Goal: Task Accomplishment & Management: Manage account settings

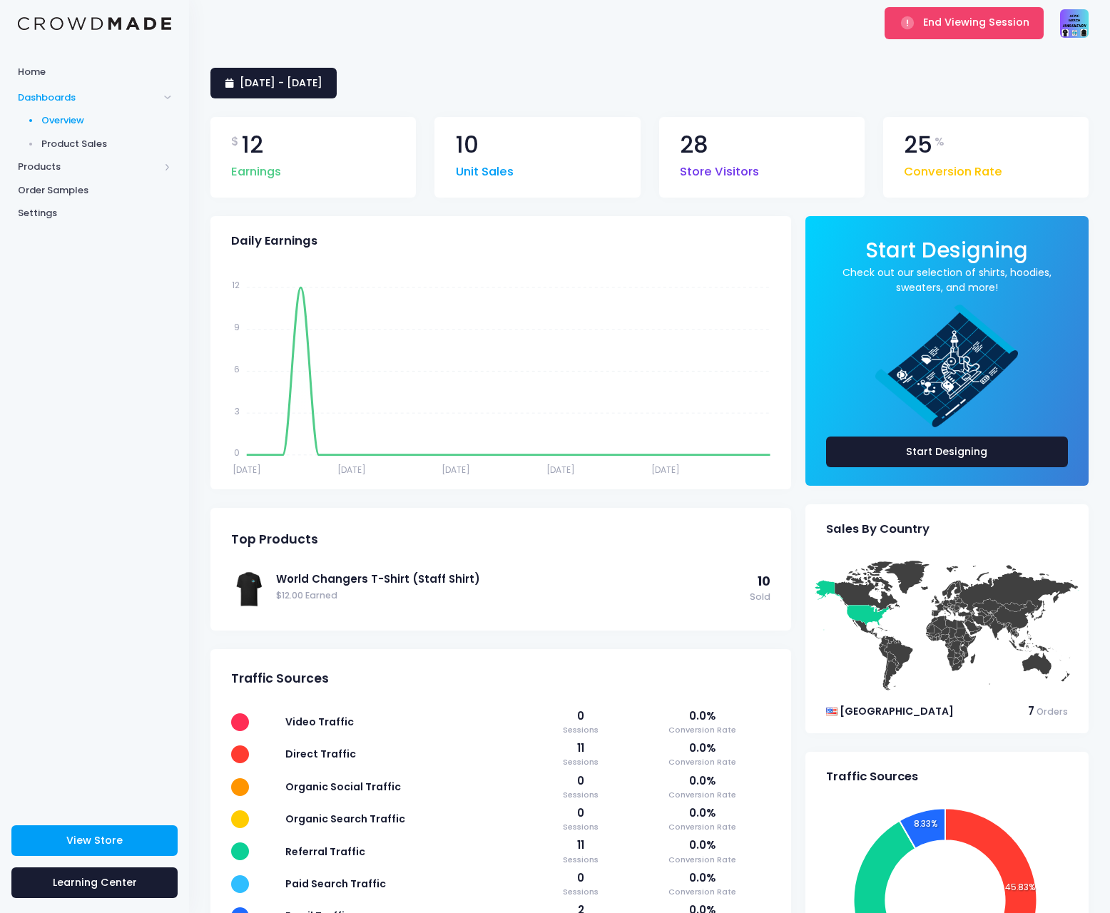
click at [1073, 41] on div "Dr. Pam Turner | ACWC Merch drpam2020@gmail.com Settings Sign Out" at bounding box center [1074, 23] width 29 height 46
click at [1071, 35] on img at bounding box center [1074, 23] width 29 height 29
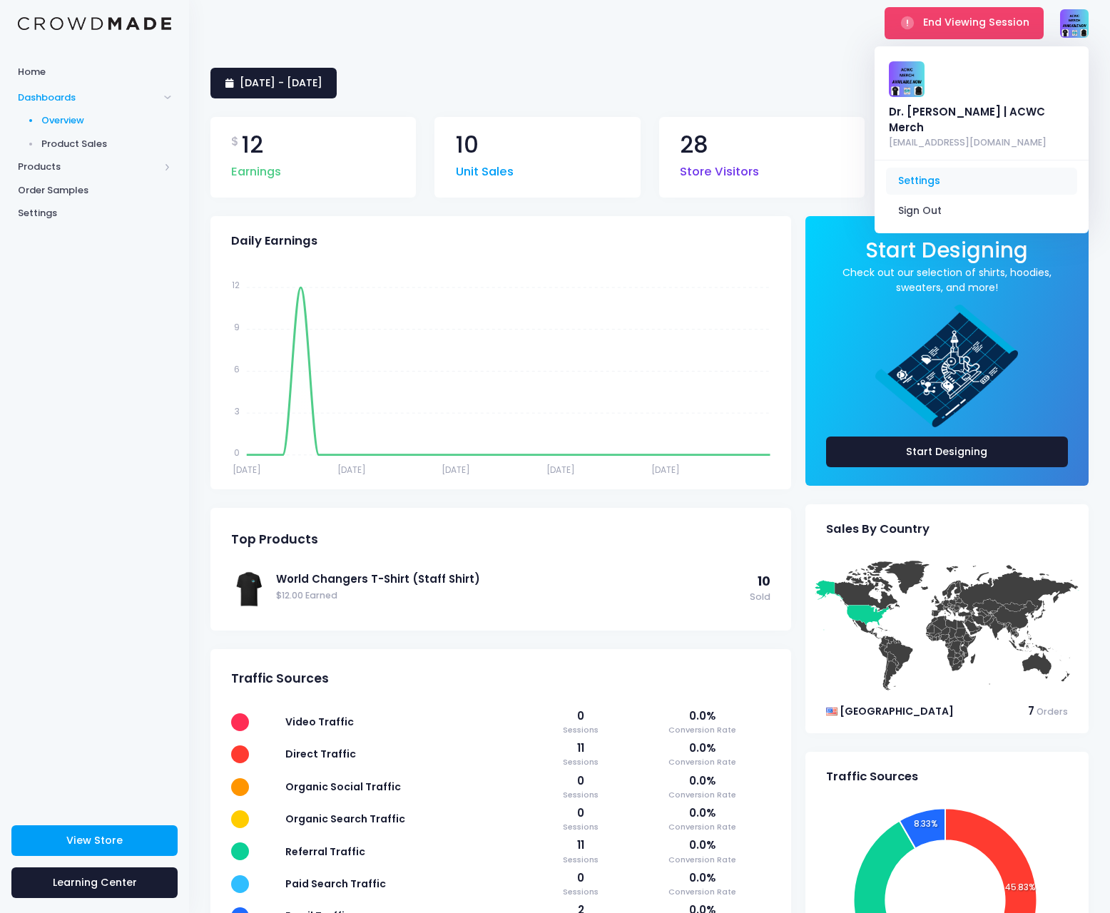
click at [967, 168] on link "Settings" at bounding box center [981, 181] width 191 height 27
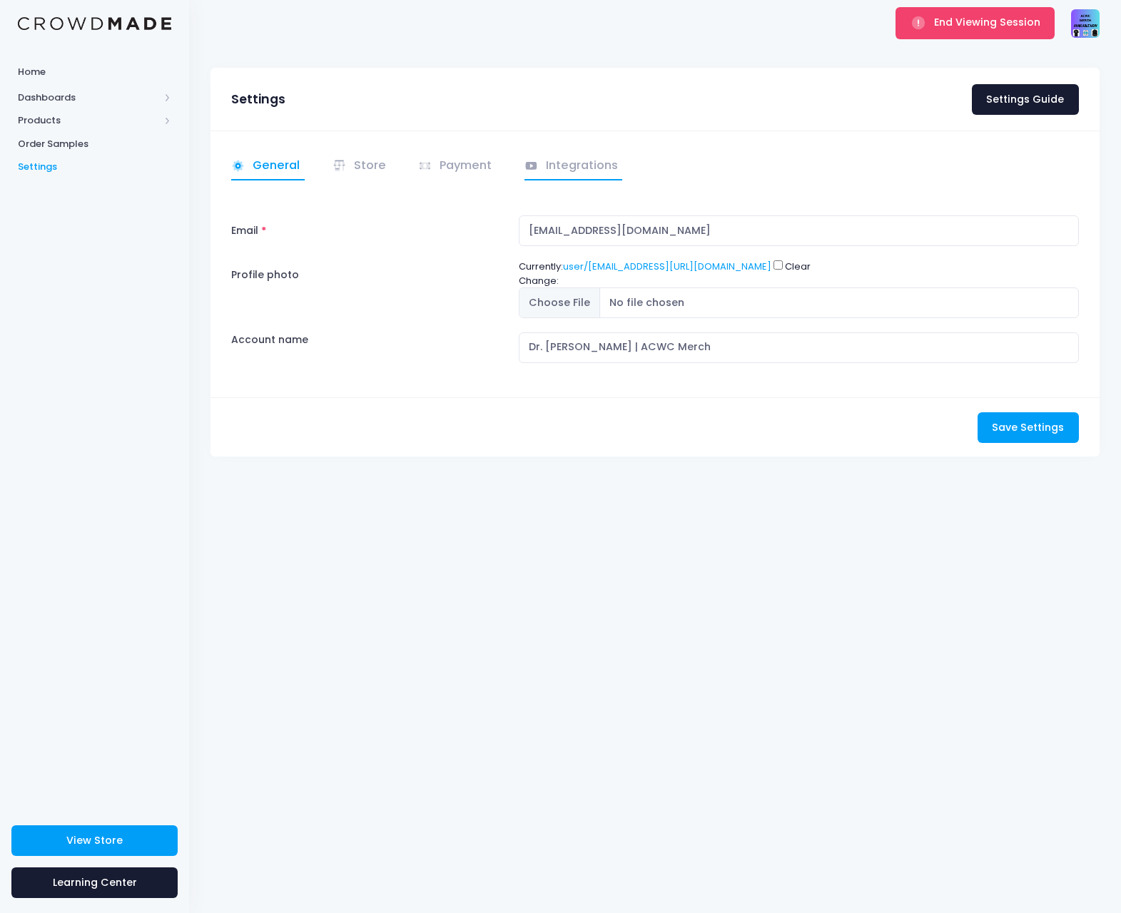
click at [569, 166] on link "Integrations" at bounding box center [573, 167] width 98 height 28
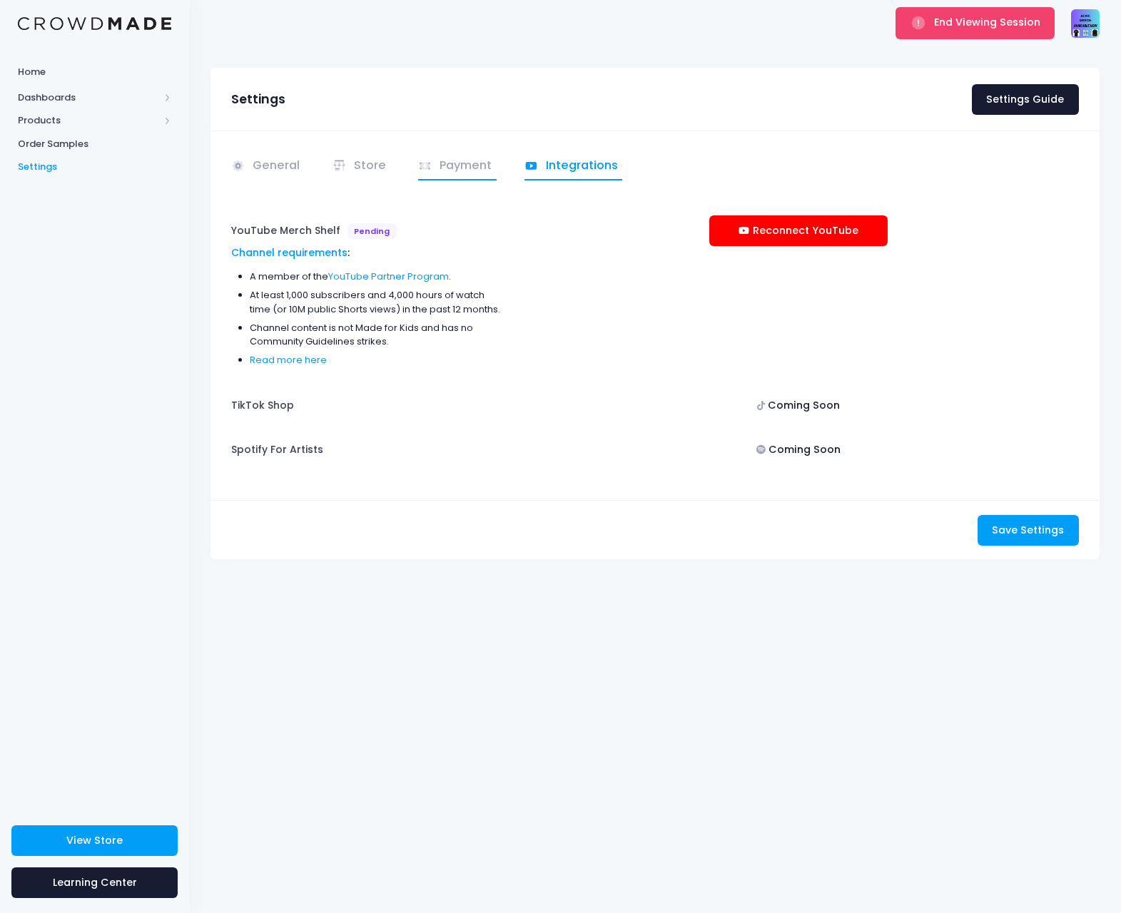
click at [459, 172] on link "Payment" at bounding box center [457, 167] width 78 height 28
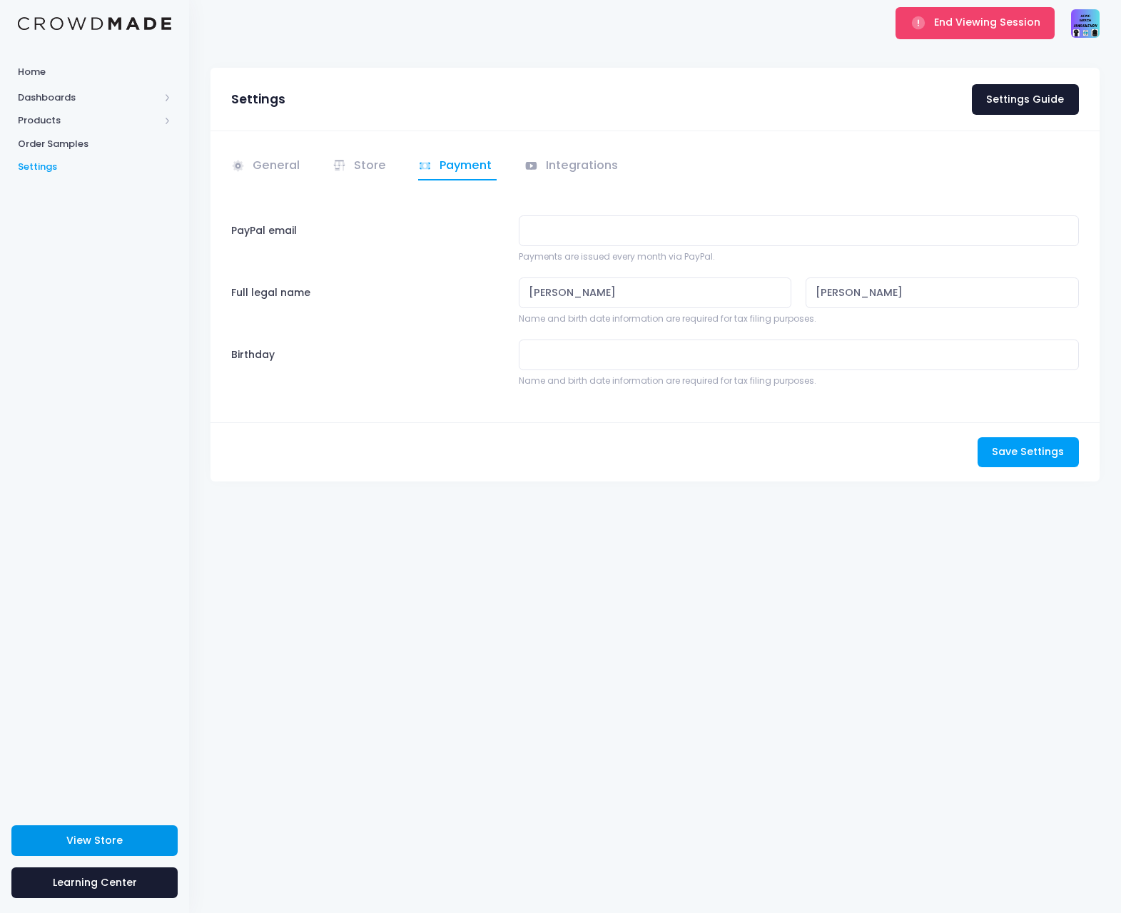
click at [109, 837] on span "View Store" at bounding box center [94, 840] width 56 height 14
click at [936, 34] on button "End Viewing Session" at bounding box center [974, 22] width 159 height 31
